Goal: Transaction & Acquisition: Purchase product/service

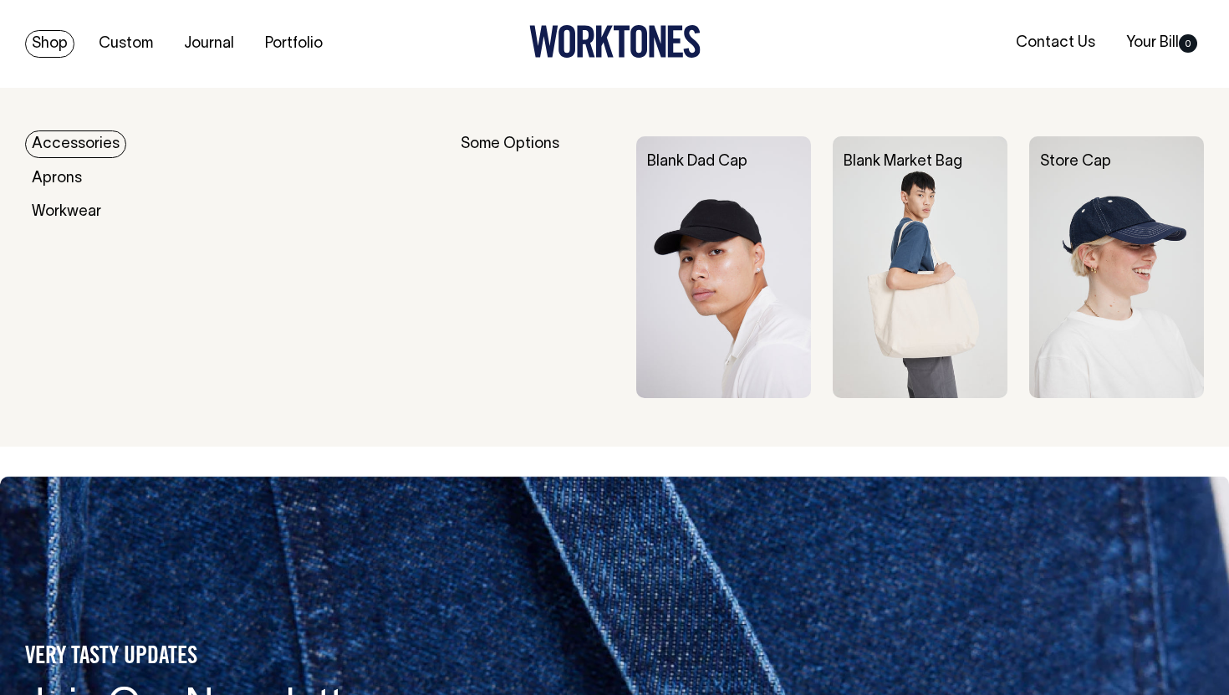
click at [56, 146] on link "Accessories" at bounding box center [75, 144] width 101 height 28
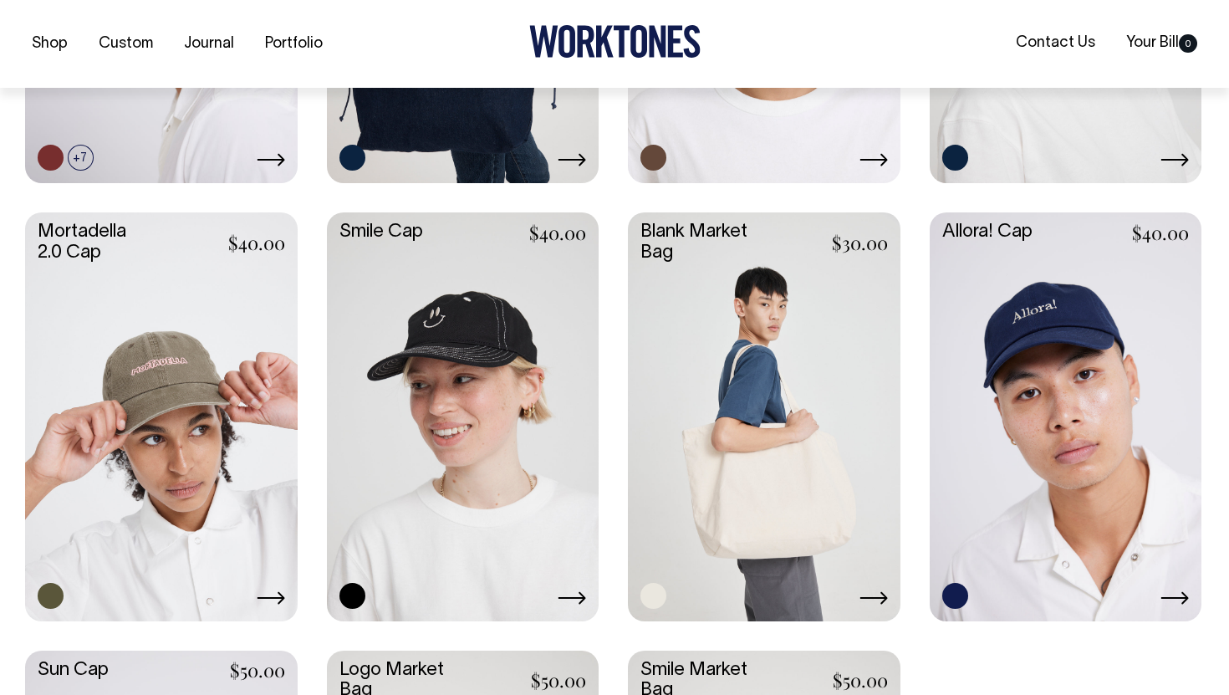
scroll to position [1034, 0]
click at [194, 457] on link at bounding box center [161, 414] width 273 height 405
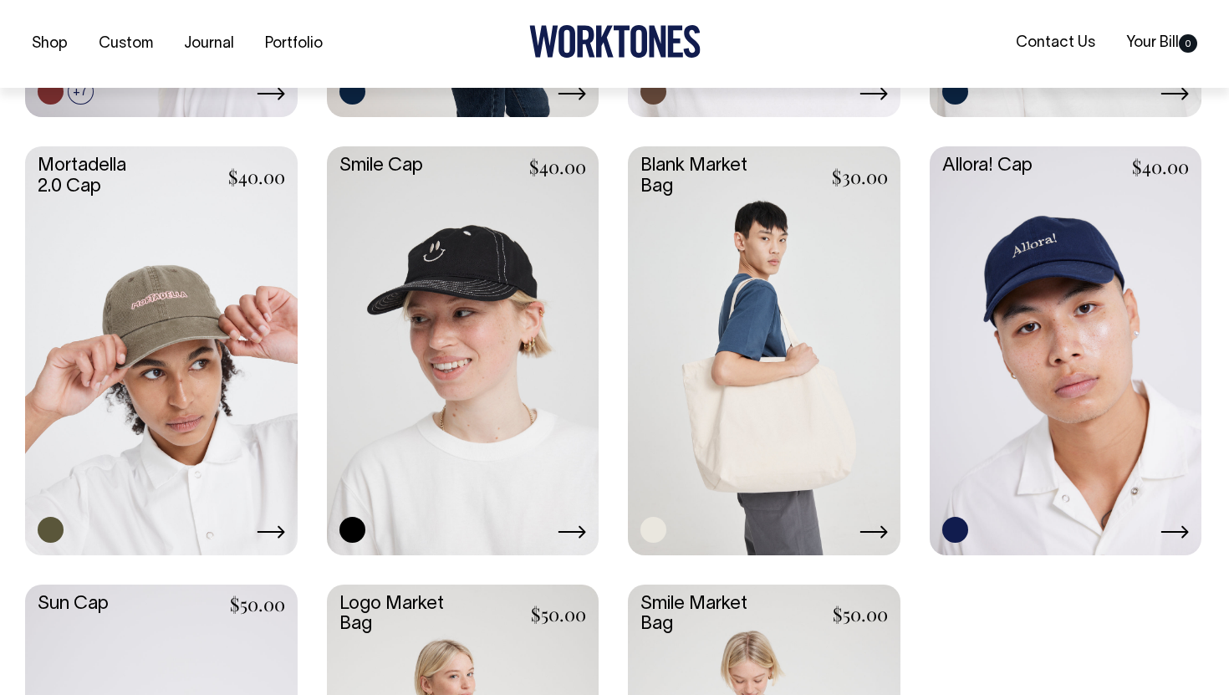
scroll to position [1100, 0]
click at [161, 363] on link at bounding box center [161, 347] width 273 height 405
